Goal: Transaction & Acquisition: Purchase product/service

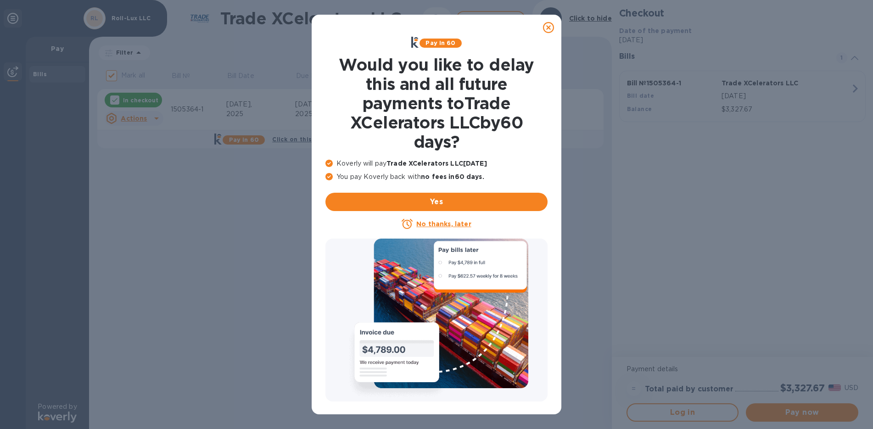
click at [549, 26] on icon at bounding box center [548, 27] width 11 height 11
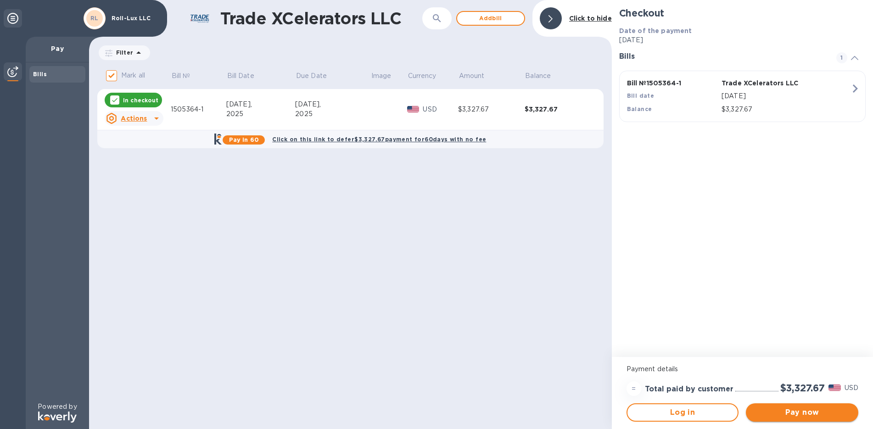
click at [794, 414] on span "Pay now" at bounding box center [803, 412] width 98 height 11
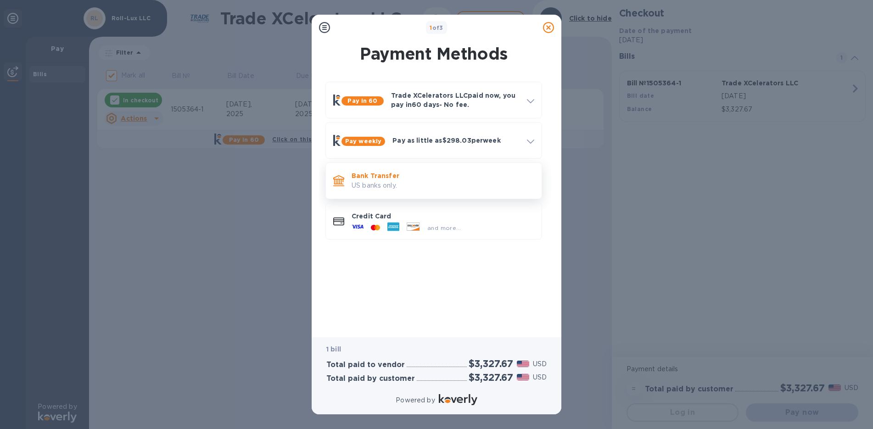
click at [368, 181] on p "US banks only." at bounding box center [443, 186] width 183 height 10
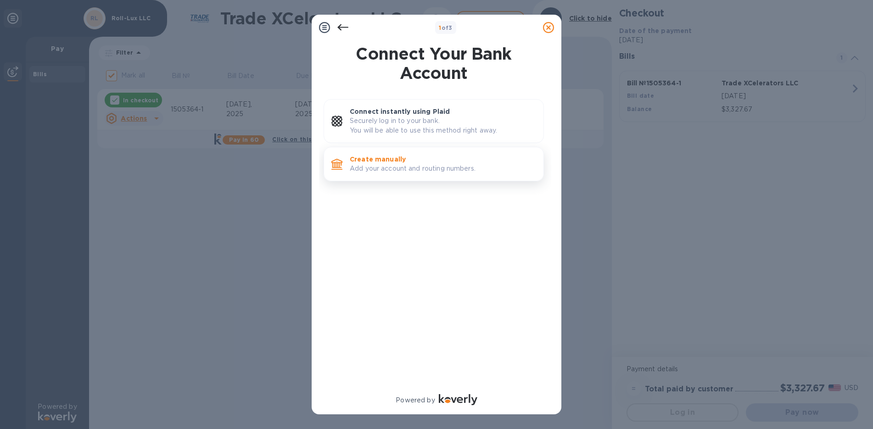
click at [373, 164] on p "Add your account and routing numbers." at bounding box center [443, 169] width 186 height 10
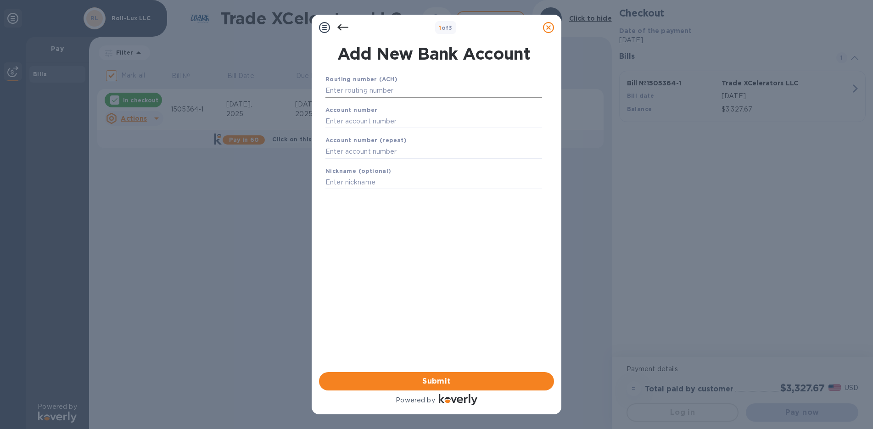
click at [369, 92] on input "text" at bounding box center [434, 91] width 217 height 14
paste input "No.: 267084131"
click at [342, 90] on input "No.: 267084131" at bounding box center [434, 91] width 217 height 14
type input "267084131"
click at [352, 134] on input "text" at bounding box center [434, 133] width 217 height 14
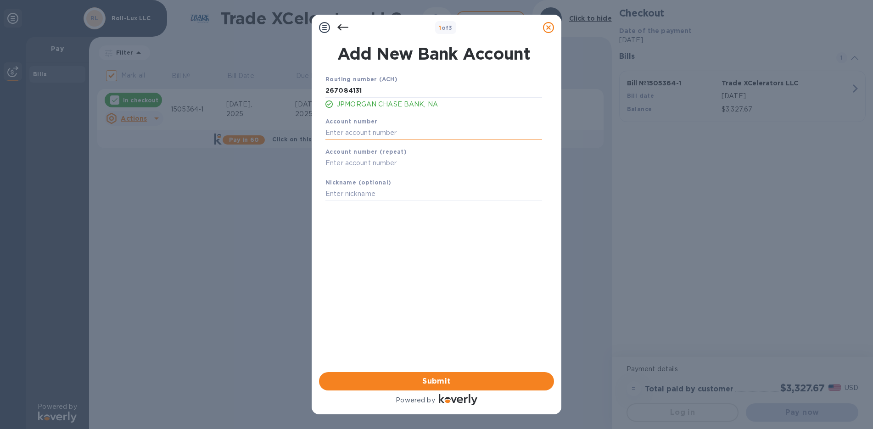
paste input "765569022"
type input "765569022"
click at [353, 158] on input "text" at bounding box center [434, 164] width 217 height 14
paste input "765569022"
type input "765569022"
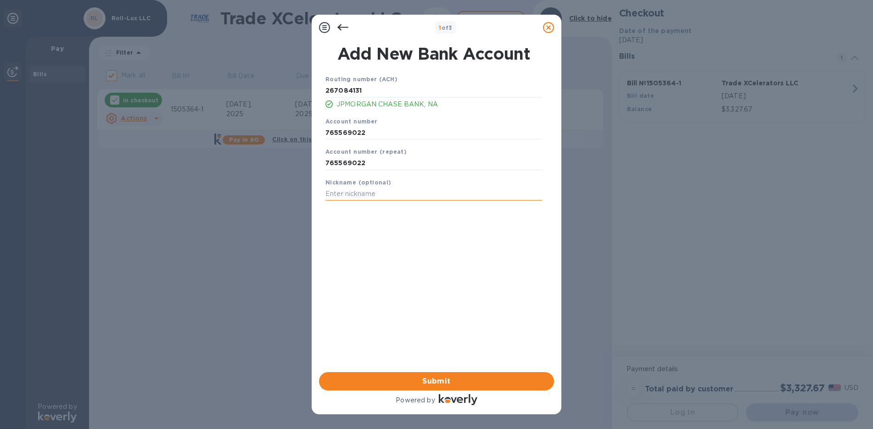
click at [353, 192] on input "text" at bounding box center [434, 194] width 217 height 14
type input "TRADE XC"
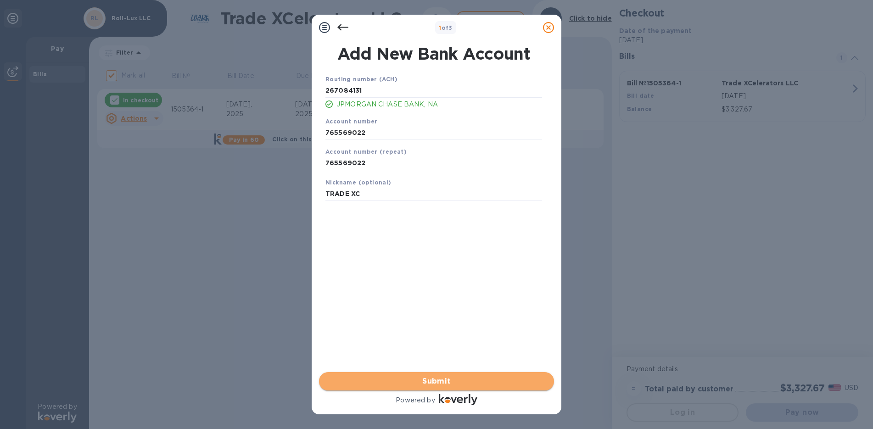
click at [462, 373] on button "Submit" at bounding box center [436, 381] width 235 height 18
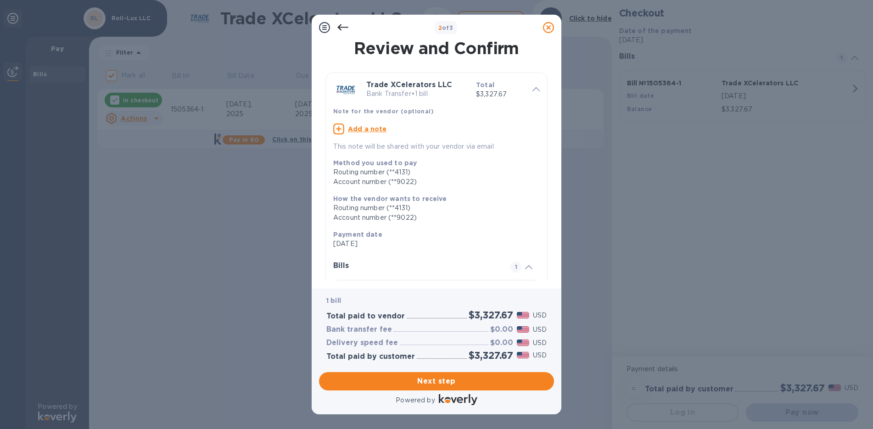
scroll to position [83, 0]
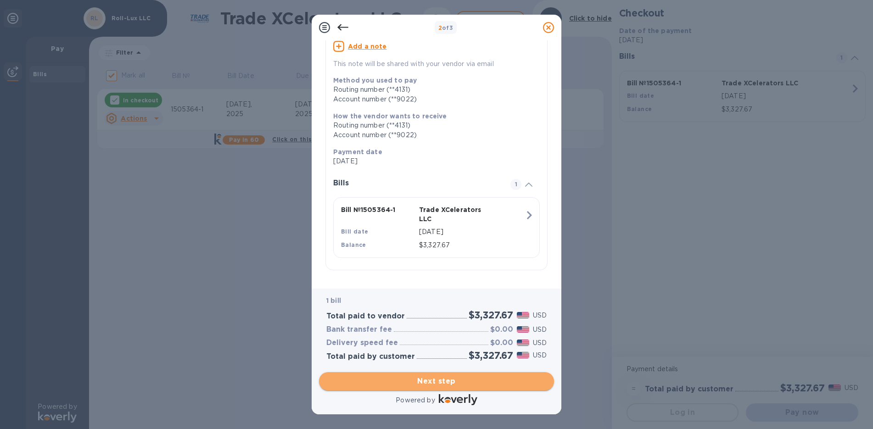
click at [430, 379] on span "Next step" at bounding box center [436, 381] width 220 height 11
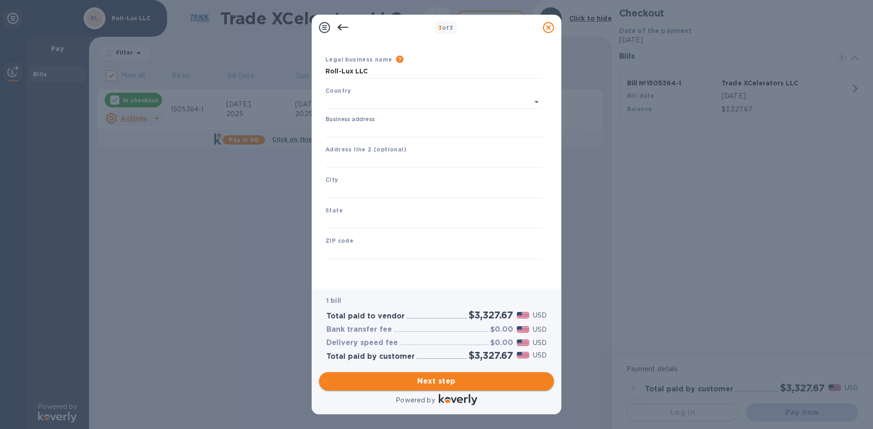
type input "[GEOGRAPHIC_DATA]"
click at [347, 133] on input "Business address" at bounding box center [434, 131] width 217 height 14
type input "[STREET_ADDRESS]"
type input "[GEOGRAPHIC_DATA]"
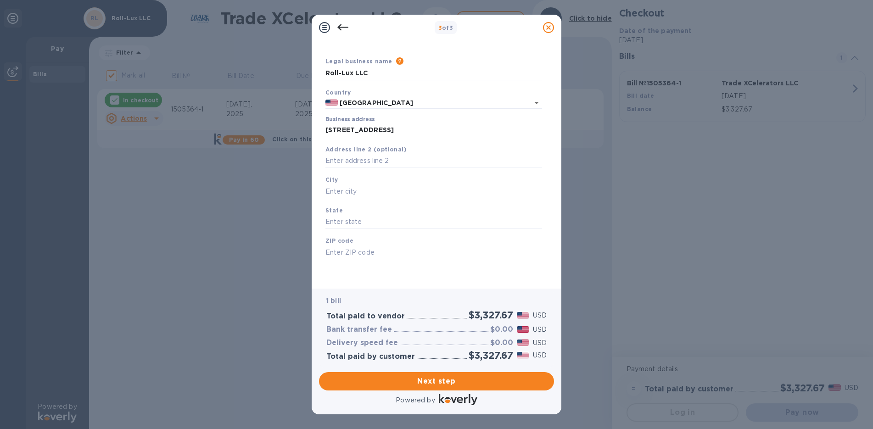
type input "FL"
type input "33179"
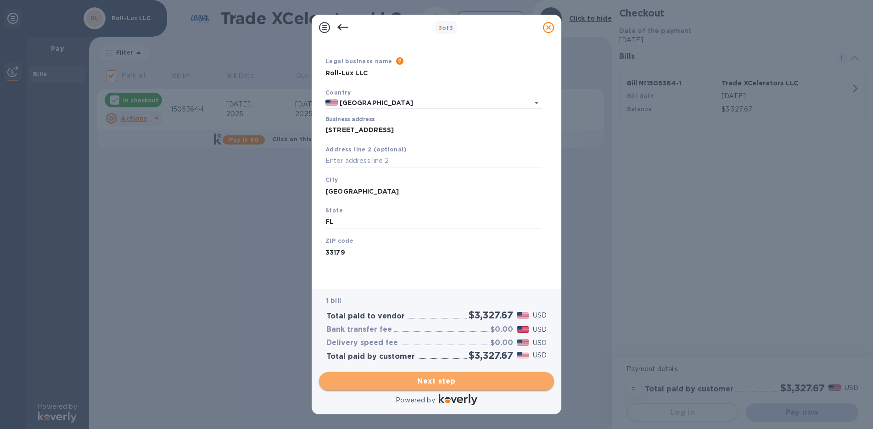
click at [421, 379] on span "Next step" at bounding box center [436, 381] width 220 height 11
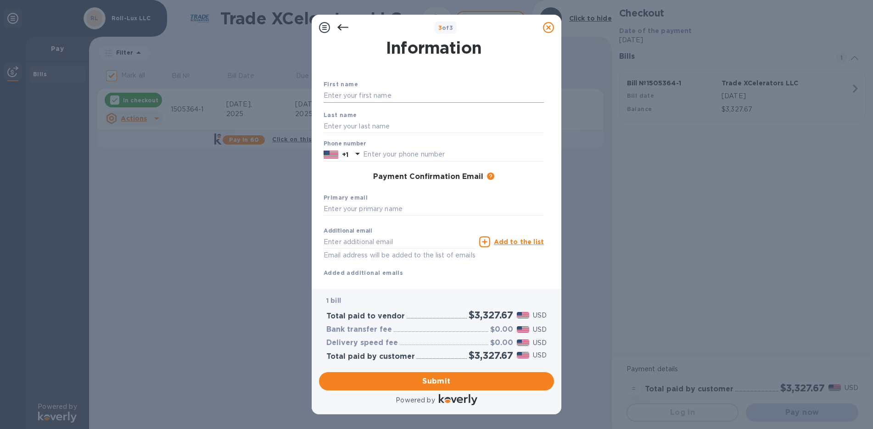
click at [376, 98] on input "text" at bounding box center [434, 96] width 220 height 14
type input "Stephane"
click at [371, 124] on input "text" at bounding box center [434, 126] width 220 height 14
type input "[GEOGRAPHIC_DATA]"
click at [384, 152] on input "text" at bounding box center [453, 155] width 181 height 14
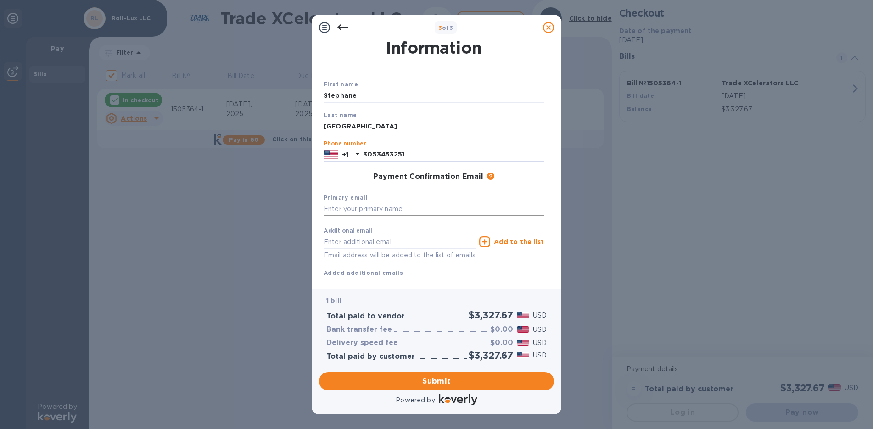
type input "3053453251"
click at [361, 207] on input "text" at bounding box center [434, 210] width 220 height 14
type input "[EMAIL_ADDRESS][DOMAIN_NAME]"
click at [356, 244] on input "text" at bounding box center [400, 242] width 152 height 14
click at [403, 242] on input "text" at bounding box center [400, 242] width 152 height 14
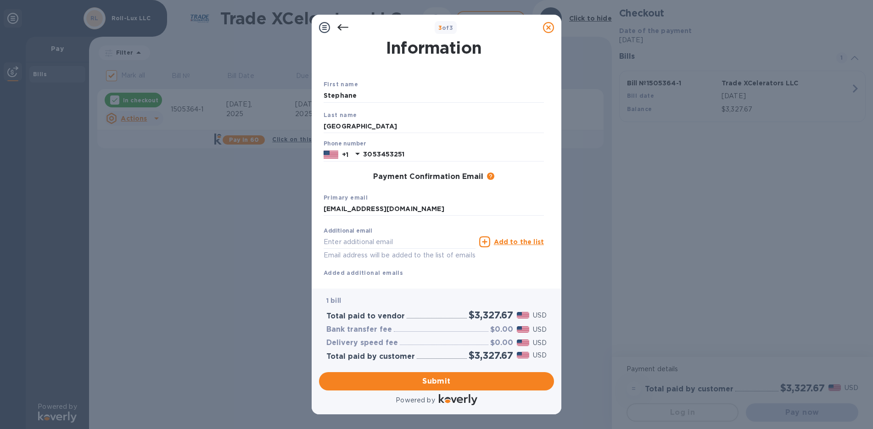
click at [477, 200] on div "Primary email [EMAIL_ADDRESS][DOMAIN_NAME]" at bounding box center [434, 204] width 228 height 31
click at [360, 241] on input "text" at bounding box center [400, 242] width 152 height 14
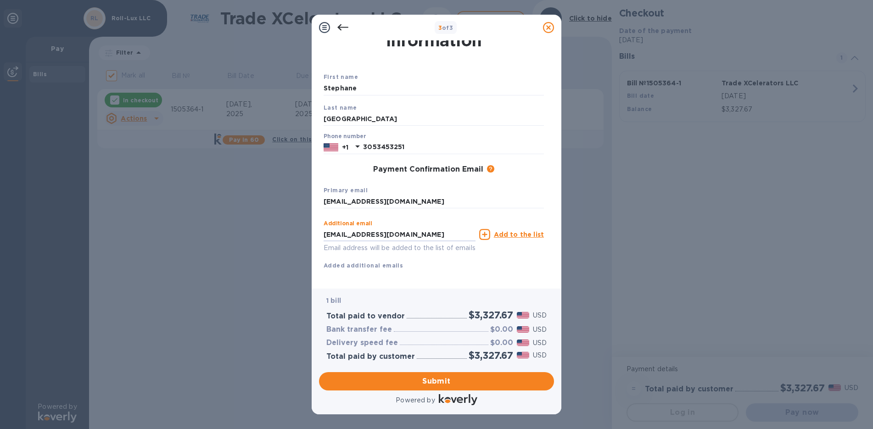
scroll to position [41, 0]
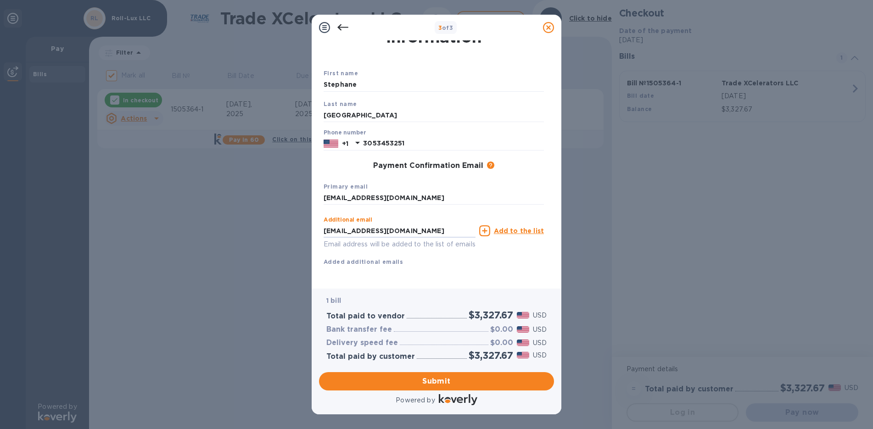
type input "[EMAIL_ADDRESS][DOMAIN_NAME]"
click at [508, 227] on u "Add to the list" at bounding box center [519, 230] width 50 height 7
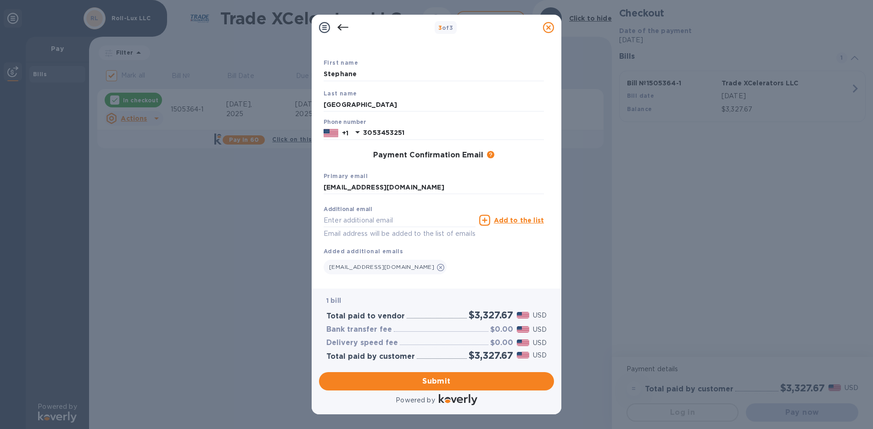
scroll to position [60, 0]
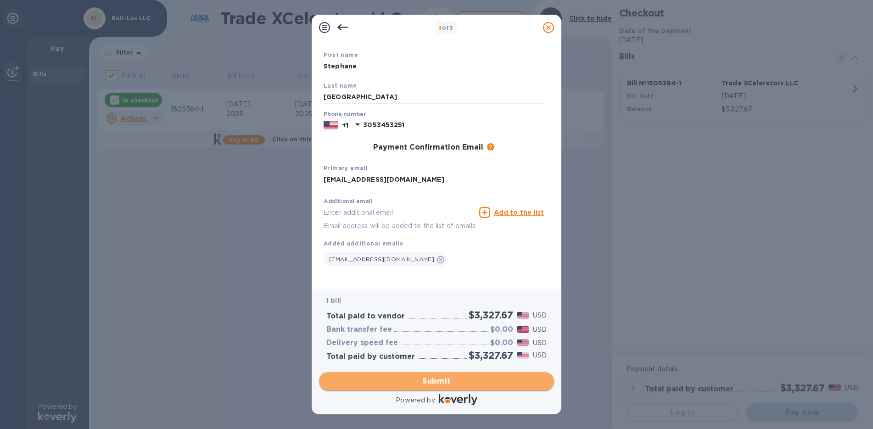
click at [445, 380] on span "Submit" at bounding box center [436, 381] width 220 height 11
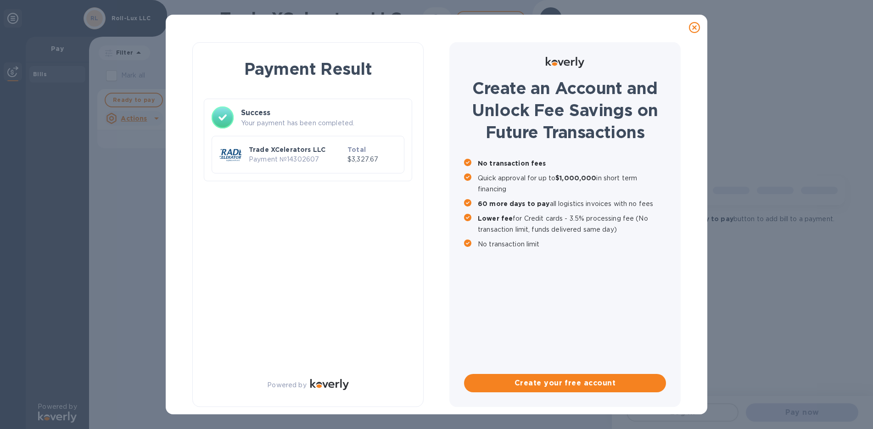
checkbox input "false"
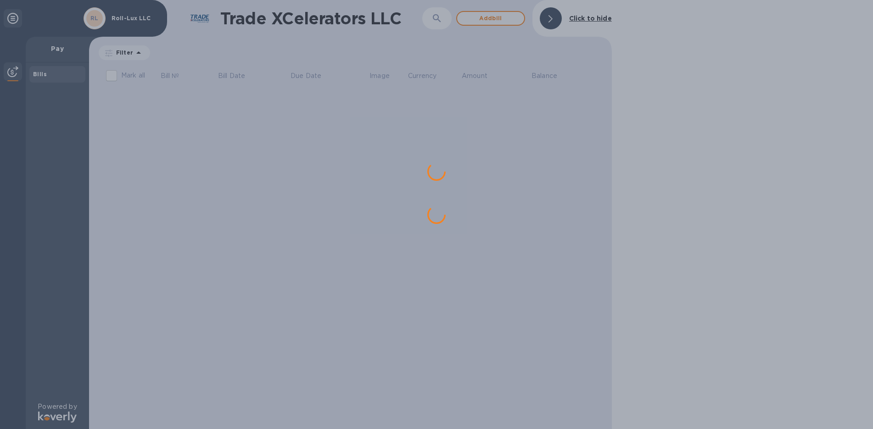
scroll to position [0, 0]
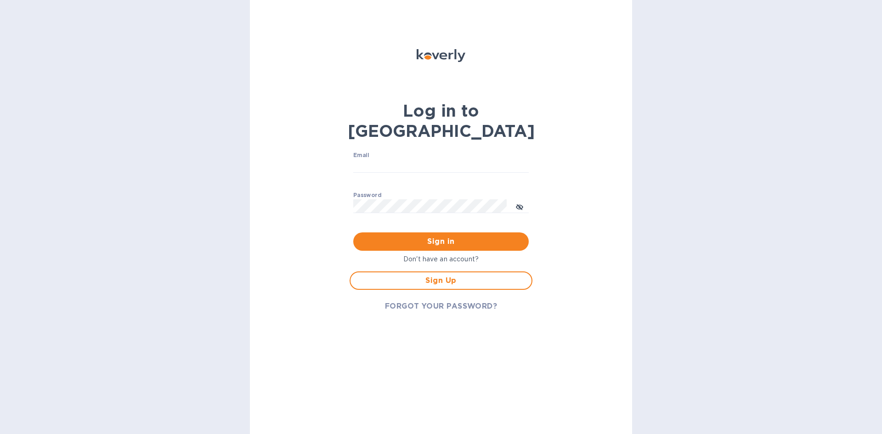
click at [425, 254] on p "Don't have an account?" at bounding box center [440, 259] width 183 height 10
